Goal: Transaction & Acquisition: Purchase product/service

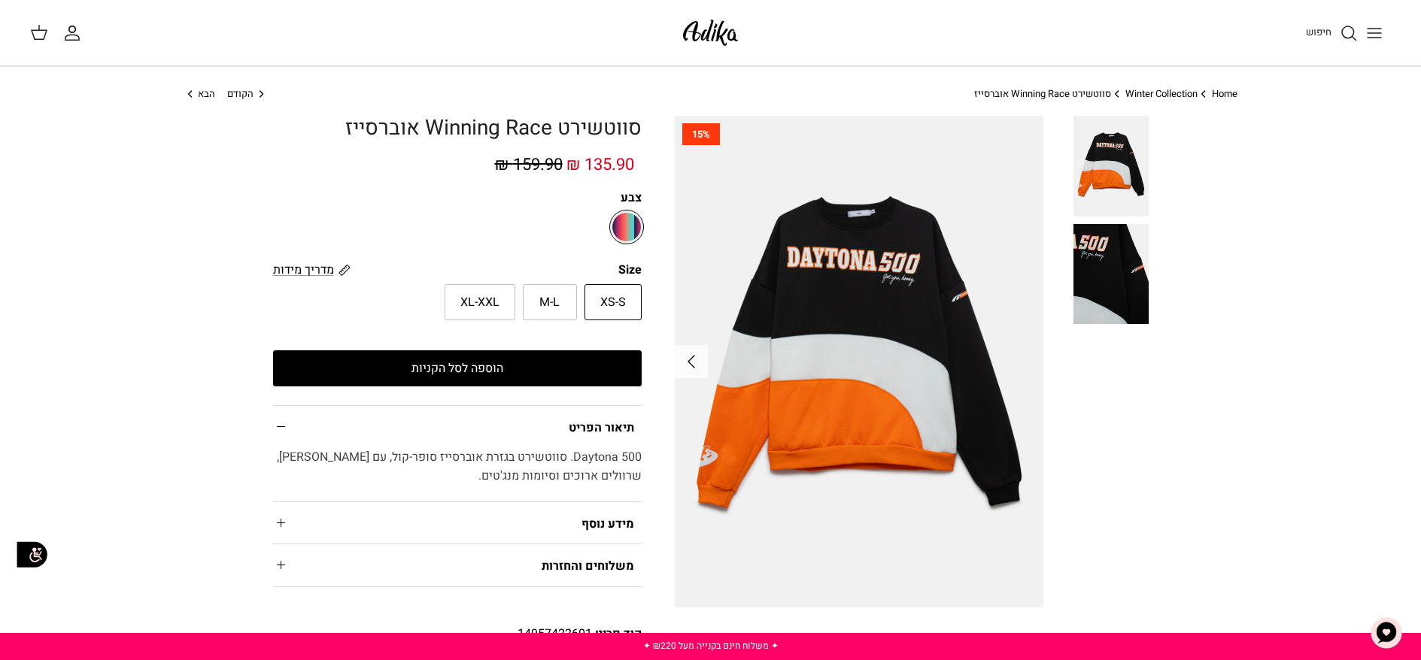
click at [706, 37] on img at bounding box center [710, 32] width 64 height 35
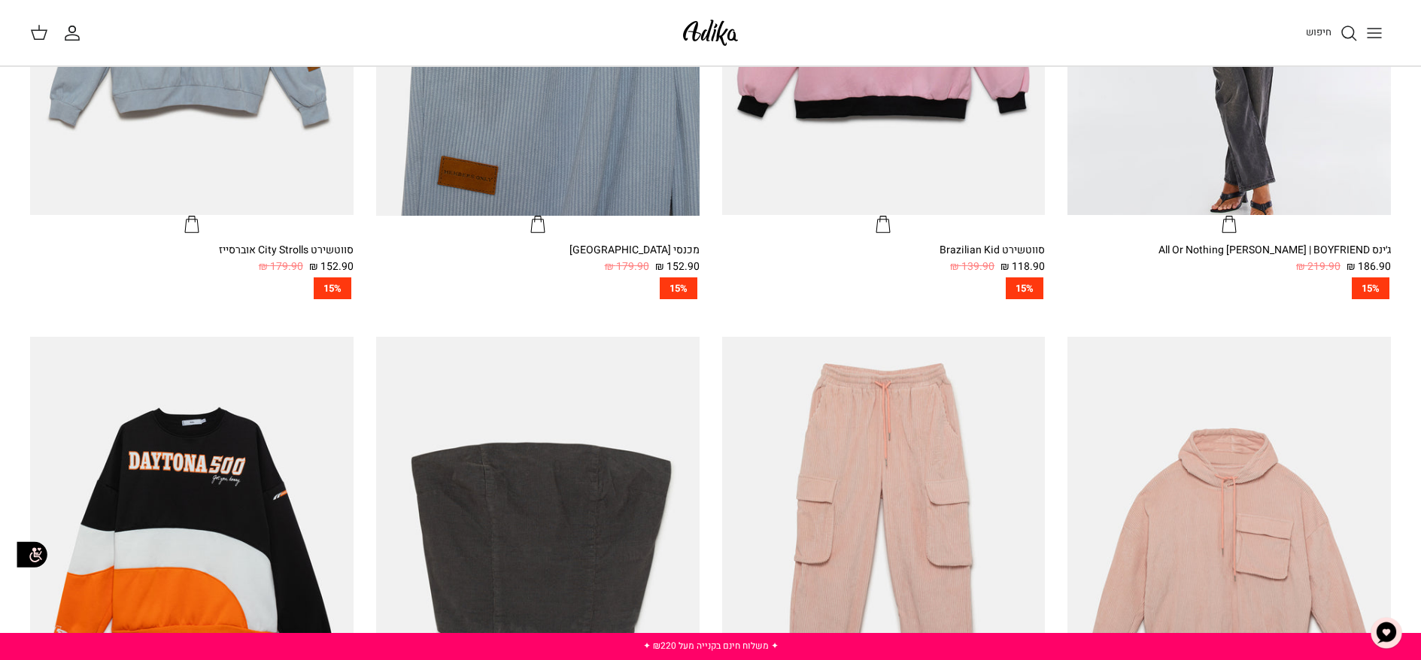
scroll to position [651, 0]
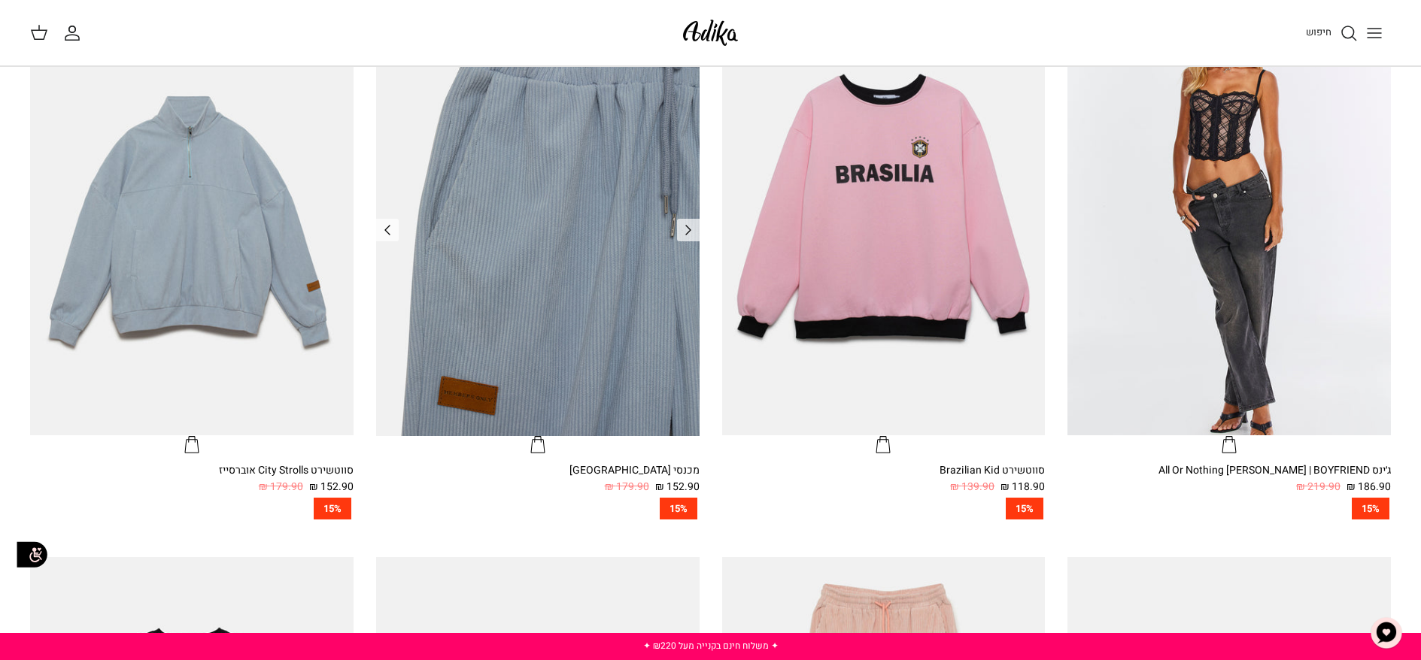
click at [560, 341] on img "מכנסי טרנינג City strolls" at bounding box center [537, 220] width 323 height 431
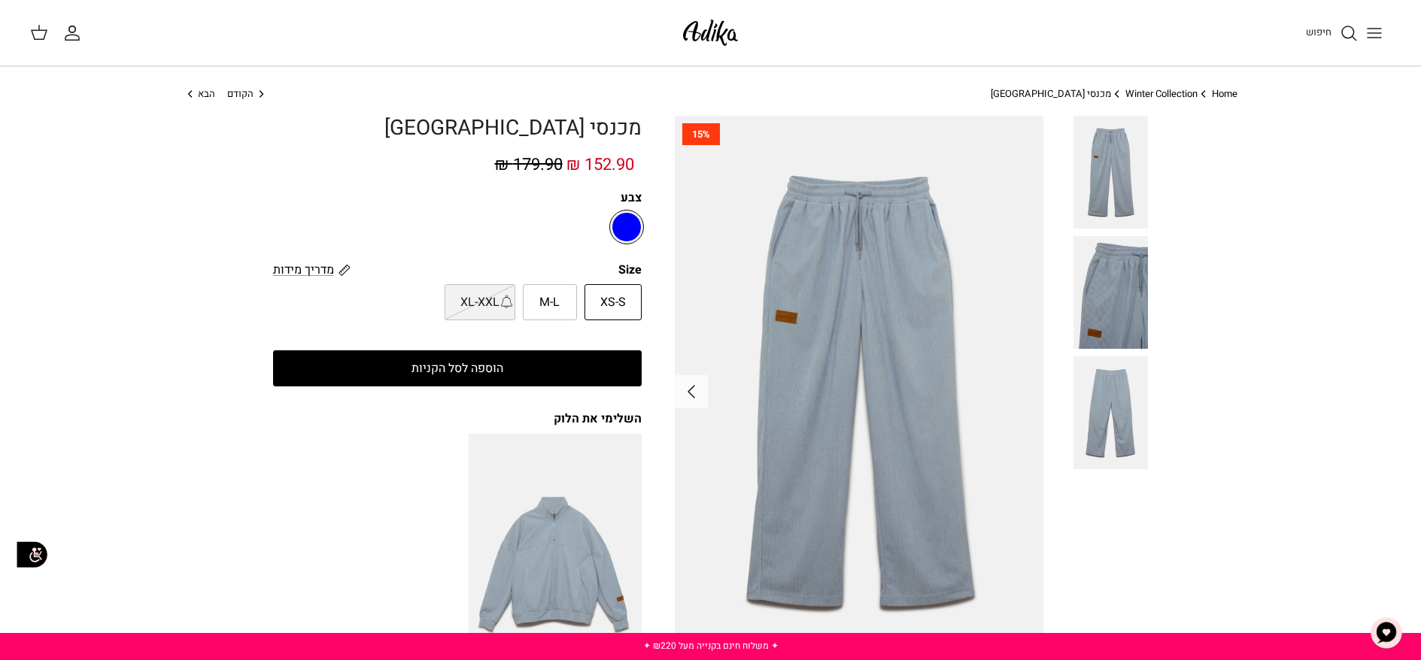
click at [1276, 254] on div "Home Right Winter Collection Right מכנסי טרנינג City strolls Left הקודם הבא Rig…" at bounding box center [710, 594] width 1421 height 1014
